Goal: Information Seeking & Learning: Learn about a topic

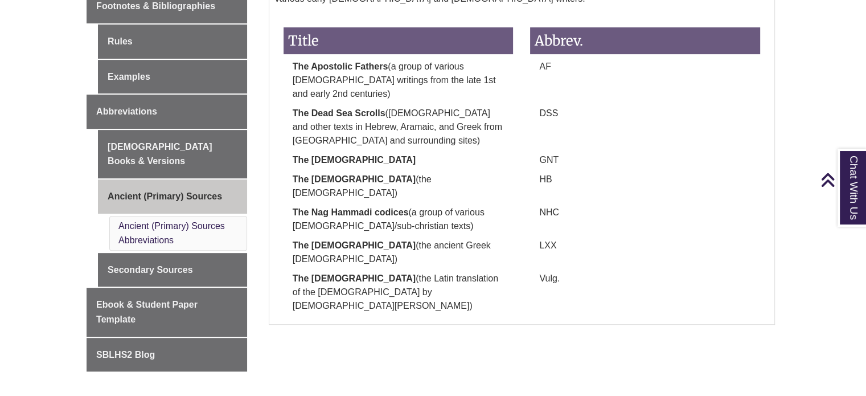
scroll to position [450, 0]
click at [157, 221] on link "Ancient (Primary) Sources Abbreviations" at bounding box center [171, 233] width 106 height 24
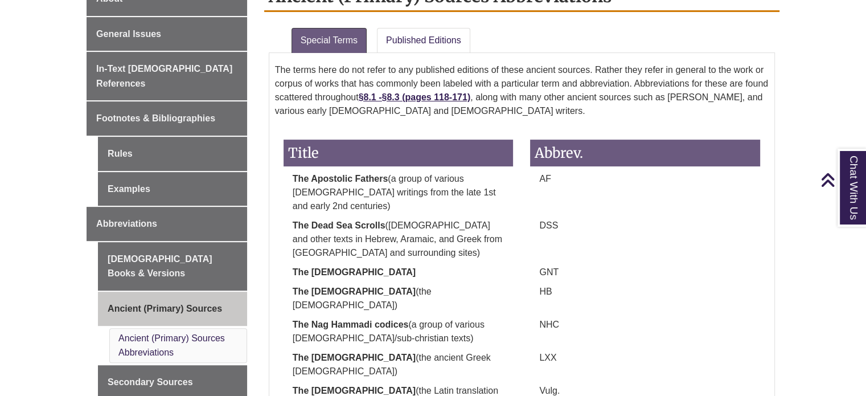
scroll to position [339, 0]
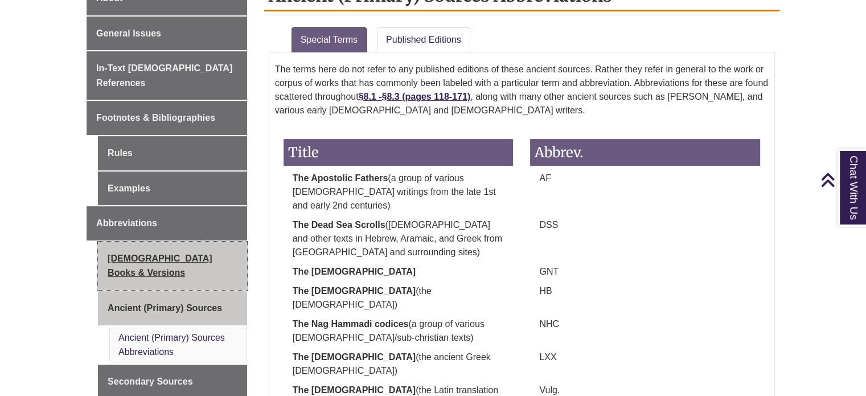
click at [209, 241] on link "[DEMOGRAPHIC_DATA] Books & Versions" at bounding box center [172, 265] width 149 height 48
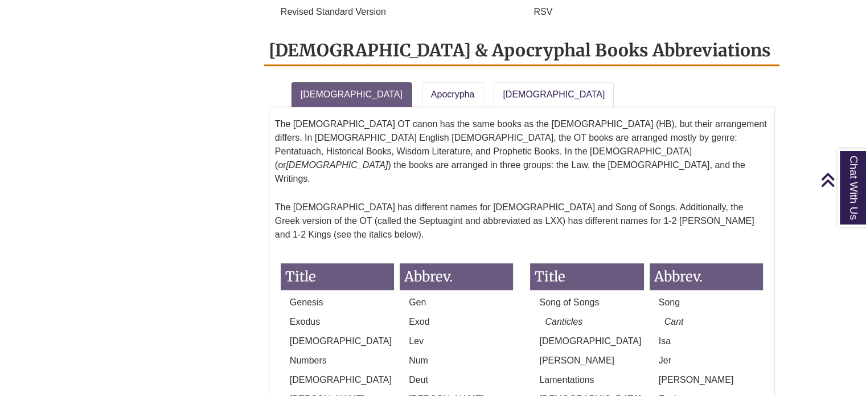
scroll to position [965, 0]
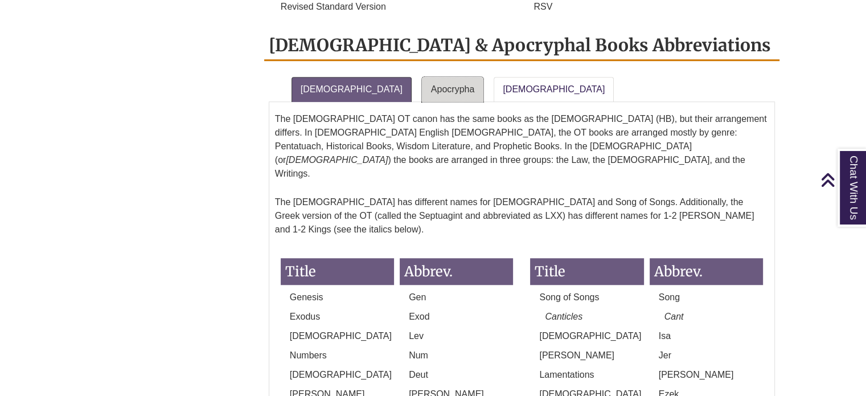
click at [422, 77] on link "Apocrypha" at bounding box center [453, 89] width 62 height 25
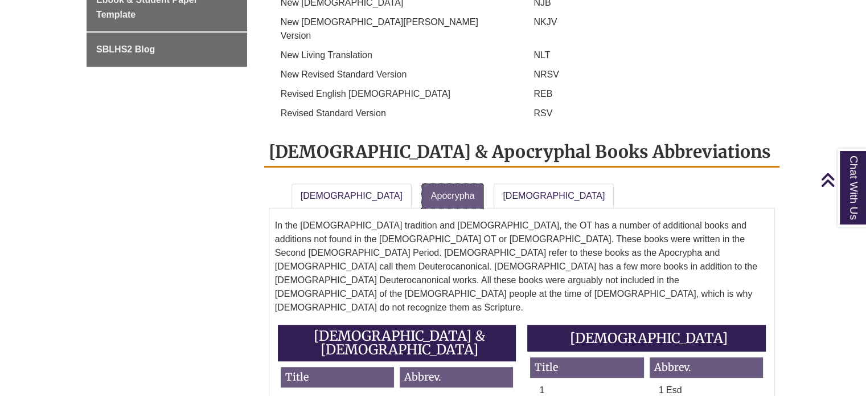
scroll to position [858, 0]
click at [512, 183] on link "[DEMOGRAPHIC_DATA]" at bounding box center [553, 195] width 120 height 25
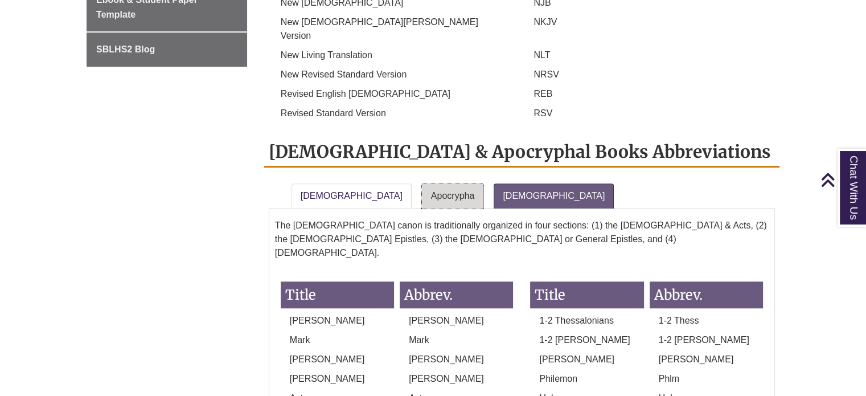
click at [422, 183] on link "Apocrypha" at bounding box center [453, 195] width 62 height 25
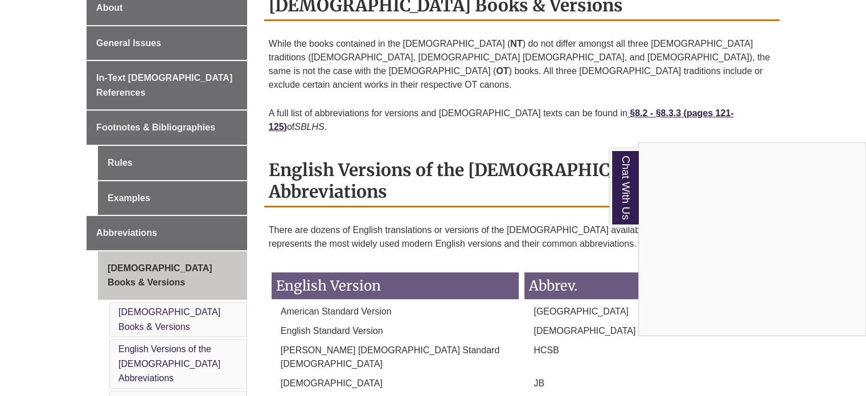
scroll to position [330, 0]
